Goal: Information Seeking & Learning: Learn about a topic

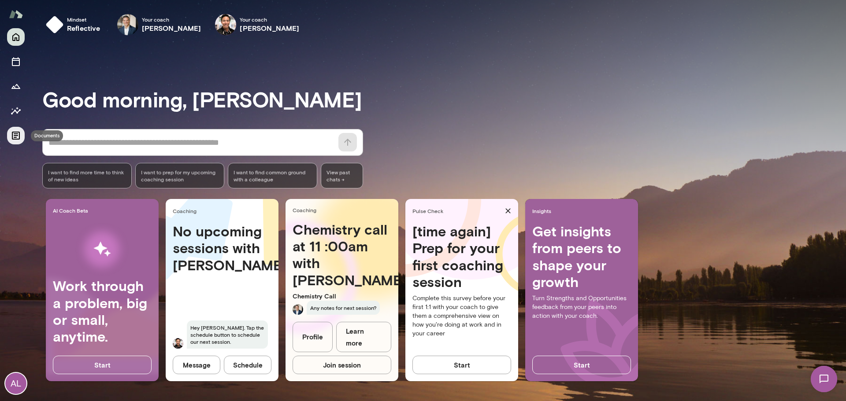
click at [14, 133] on icon "Documents" at bounding box center [16, 136] width 8 height 8
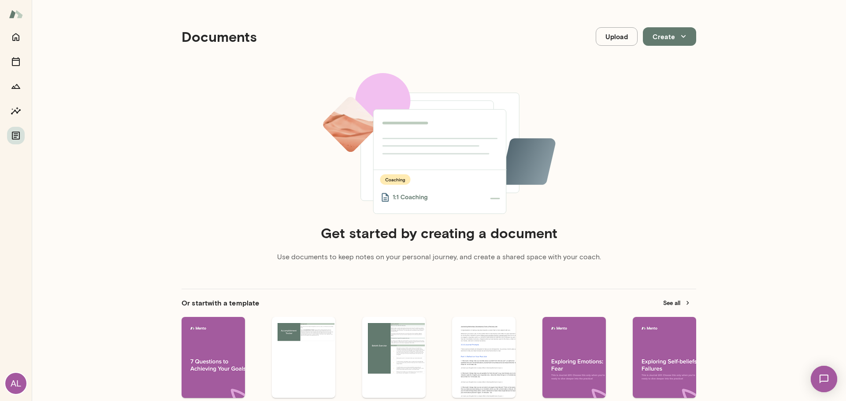
click at [11, 13] on img at bounding box center [16, 14] width 14 height 17
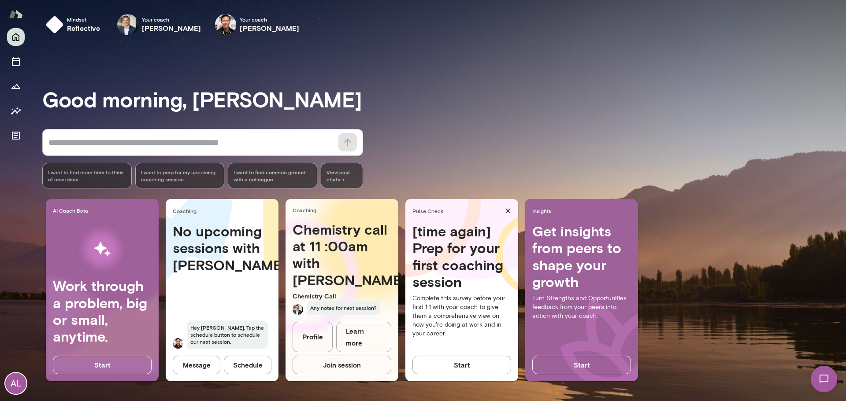
click at [417, 59] on div "Good morning, [PERSON_NAME] * ​ ​ I want to find more time to think of new idea…" at bounding box center [443, 222] width 803 height 338
click at [444, 127] on div "Good morning, [PERSON_NAME] * ​ ​ I want to find more time to think of new idea…" at bounding box center [443, 222] width 803 height 338
click at [14, 378] on div "AL" at bounding box center [15, 383] width 21 height 21
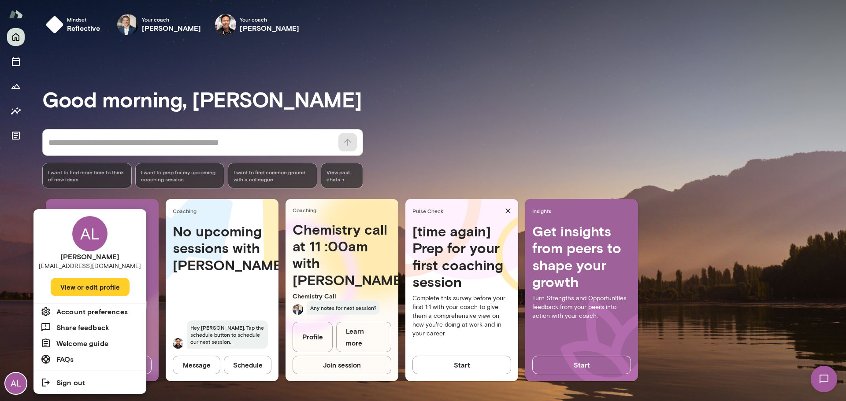
click at [96, 310] on h6 "Account preferences" at bounding box center [91, 312] width 71 height 11
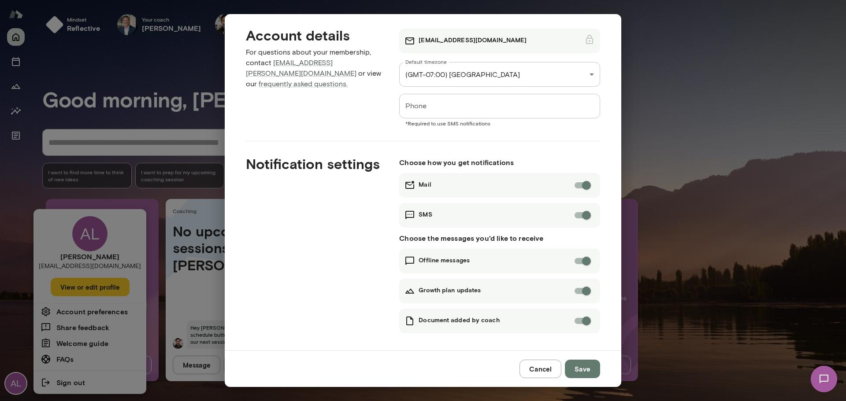
scroll to position [12, 0]
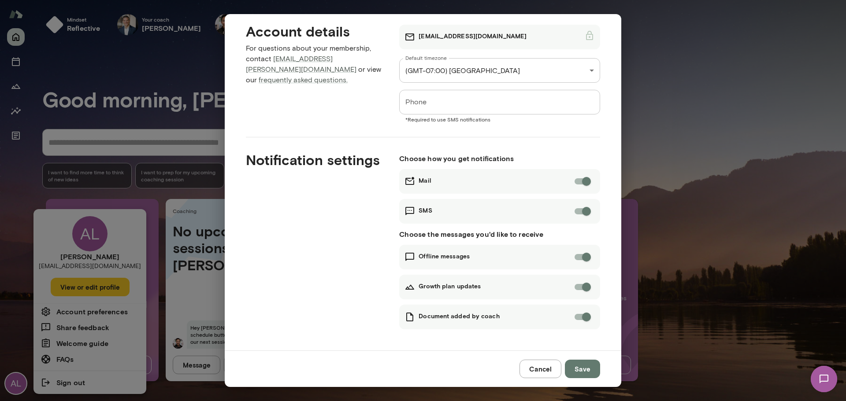
click at [542, 373] on button "Cancel" at bounding box center [540, 369] width 42 height 19
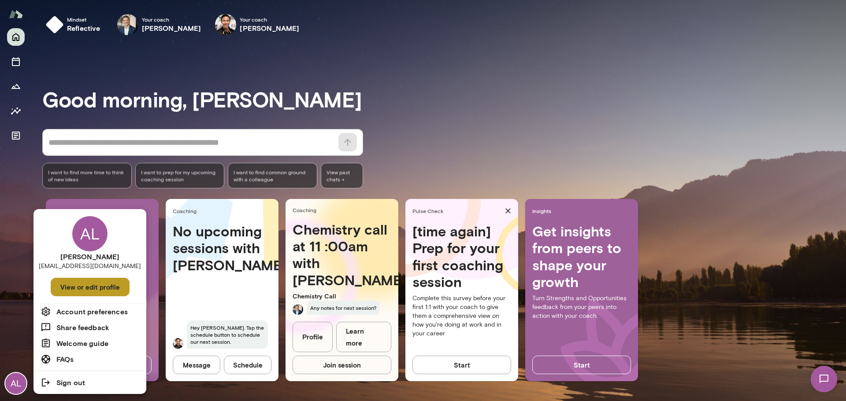
click at [93, 281] on button "View or edit profile" at bounding box center [90, 287] width 79 height 19
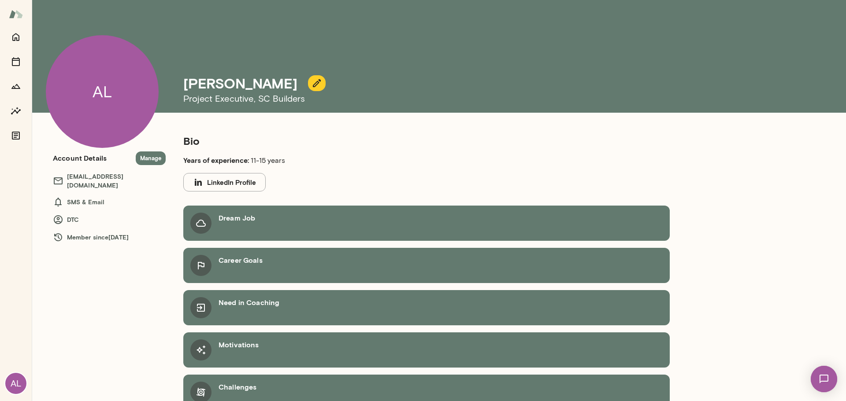
click at [16, 380] on div "AL" at bounding box center [15, 383] width 21 height 21
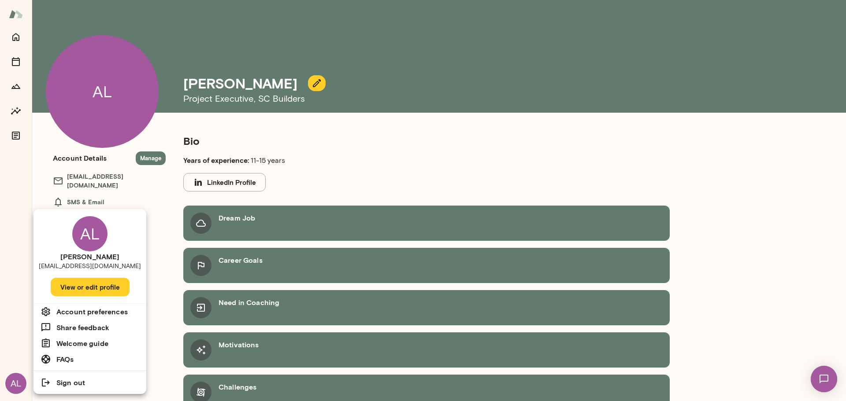
click at [81, 357] on li "FAQs" at bounding box center [89, 360] width 113 height 16
